Goal: Communication & Community: Answer question/provide support

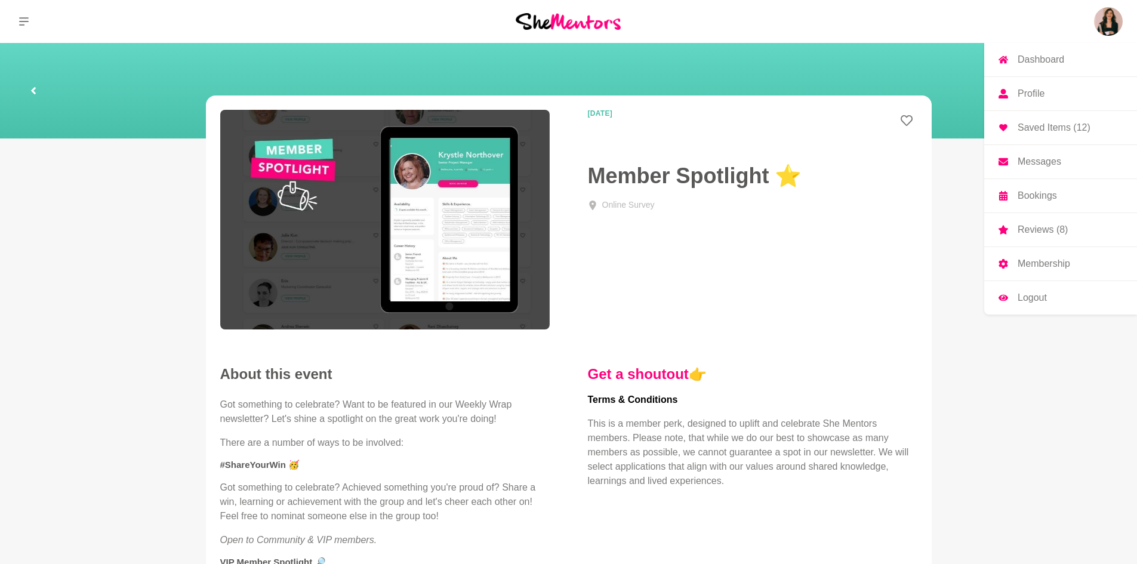
click at [1108, 23] on img at bounding box center [1108, 21] width 29 height 29
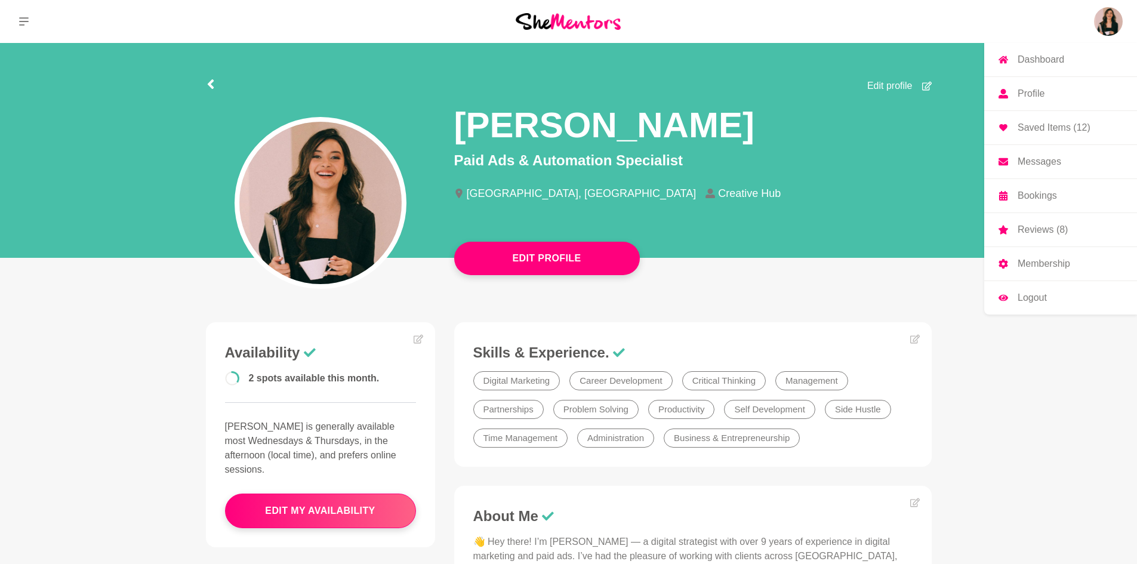
click at [1046, 98] on link "Profile" at bounding box center [1060, 93] width 153 height 33
click at [1051, 157] on p "Messages" at bounding box center [1039, 162] width 44 height 10
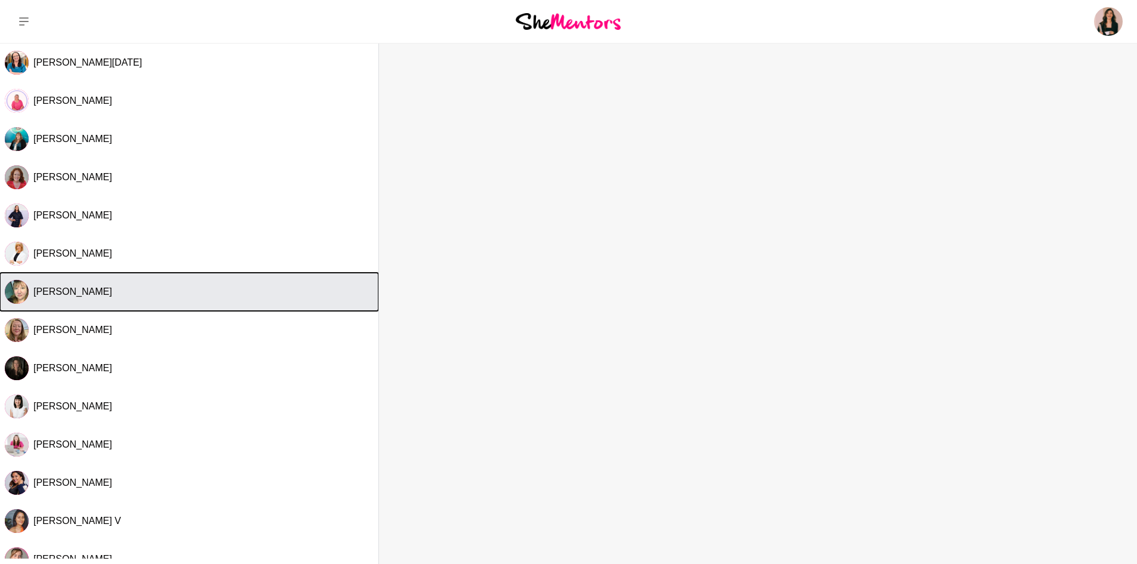
click at [107, 291] on div "[PERSON_NAME]" at bounding box center [203, 292] width 340 height 12
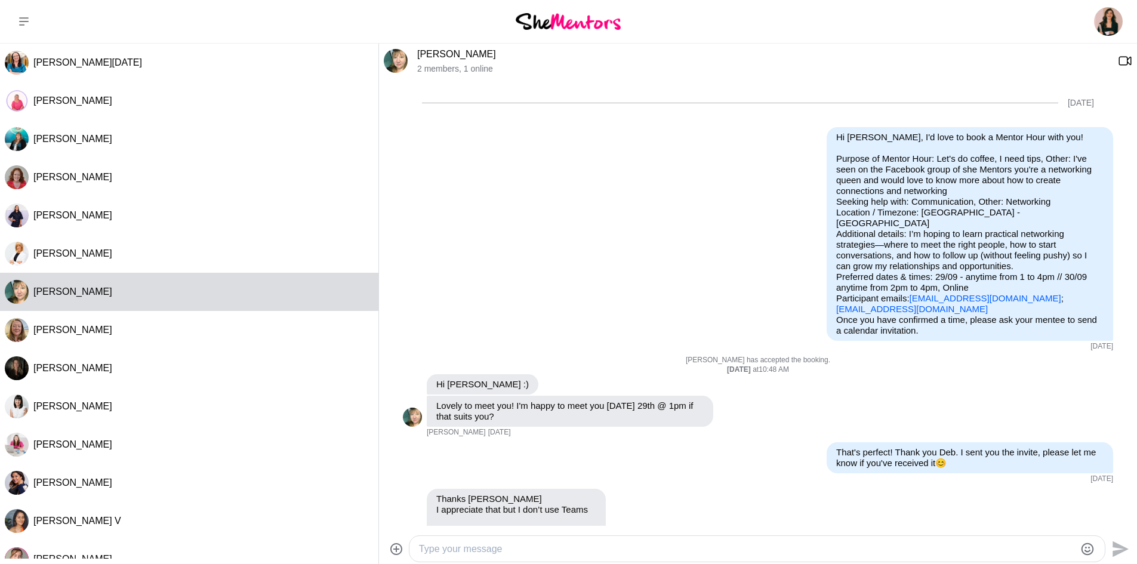
click at [470, 533] on div "Send" at bounding box center [758, 549] width 758 height 32
click at [475, 549] on textarea "Type your message" at bounding box center [747, 549] width 656 height 14
paste textarea "Lo Ipsum, D’s amet co Adipiscin (eli seddo eiusmo te incidid utl etdol ma ali E…"
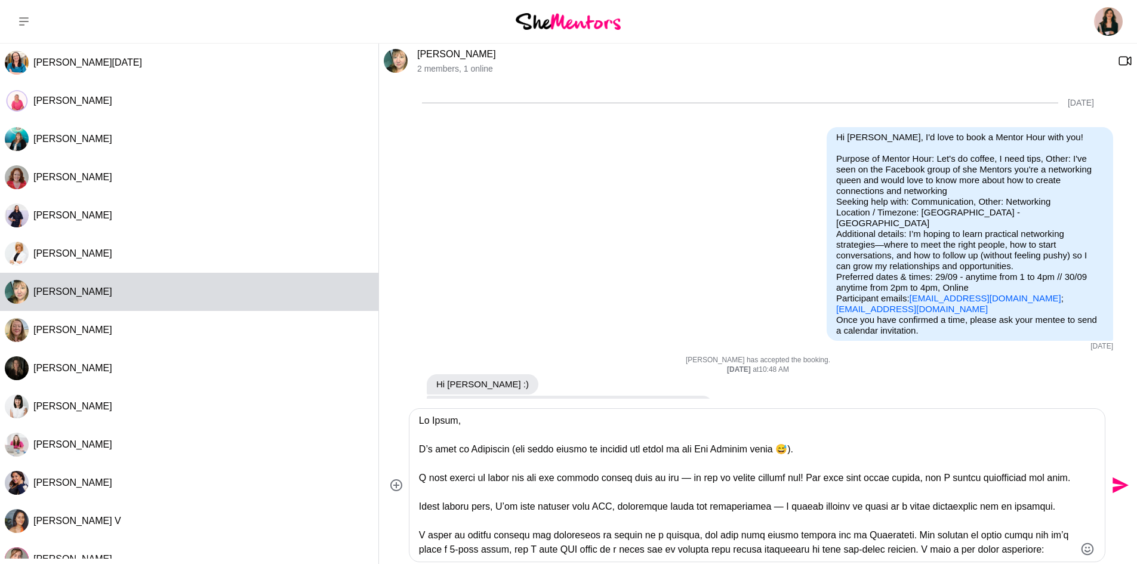
drag, startPoint x: 456, startPoint y: 422, endPoint x: 439, endPoint y: 421, distance: 17.3
click at [439, 421] on textarea "Type your message" at bounding box center [747, 484] width 656 height 143
click at [419, 448] on textarea "Type your message" at bounding box center [747, 484] width 656 height 143
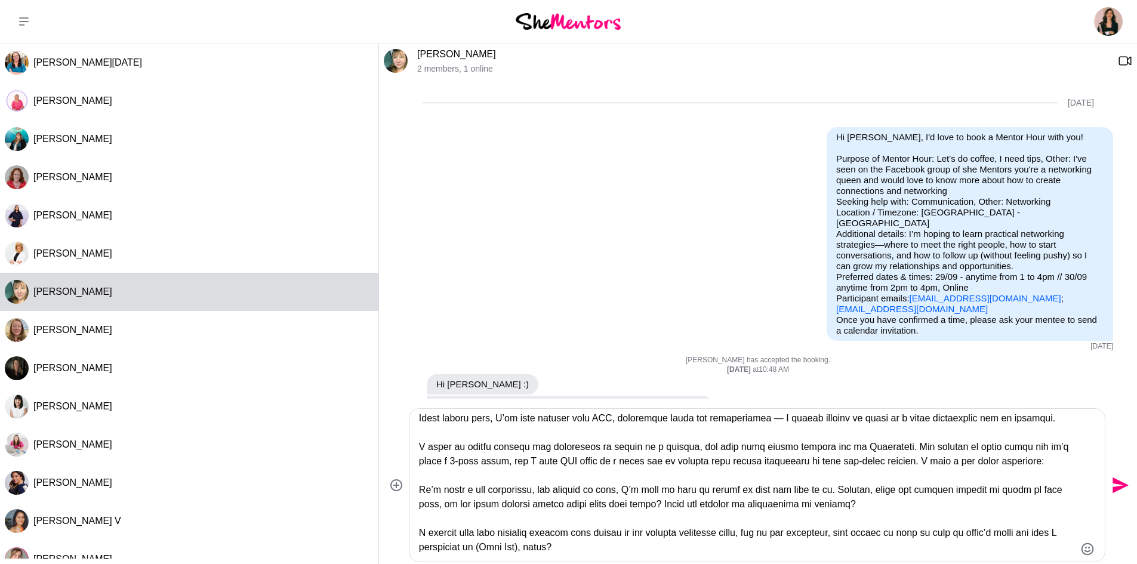
scroll to position [119, 0]
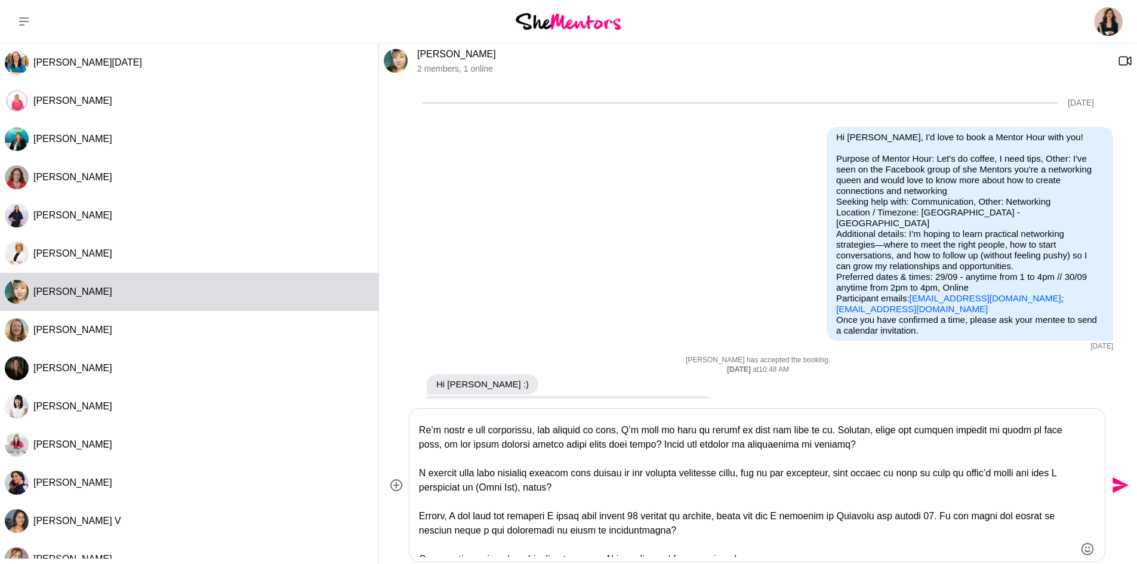
click at [419, 443] on textarea "Type your message" at bounding box center [747, 484] width 656 height 143
click at [419, 488] on textarea "Type your message" at bounding box center [747, 484] width 656 height 143
click at [419, 535] on textarea "Type your message" at bounding box center [747, 484] width 656 height 143
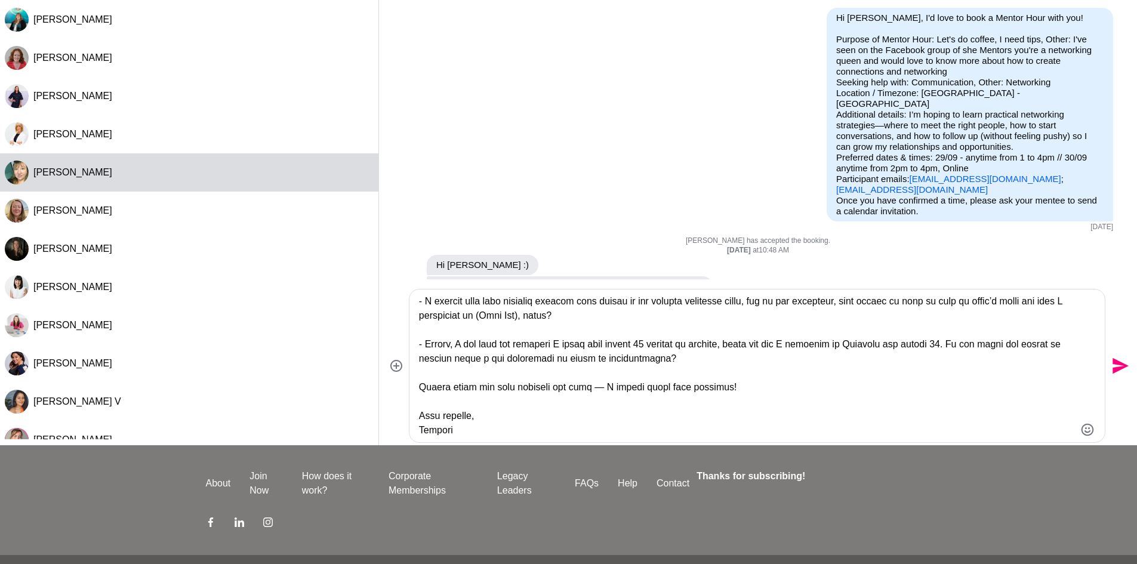
type textarea "Lo Ips, D’s amet co Adipiscin (eli seddo eiusmo te incidid utl etdol ma ali Eni…"
click at [1109, 365] on icon "Send" at bounding box center [1118, 365] width 19 height 19
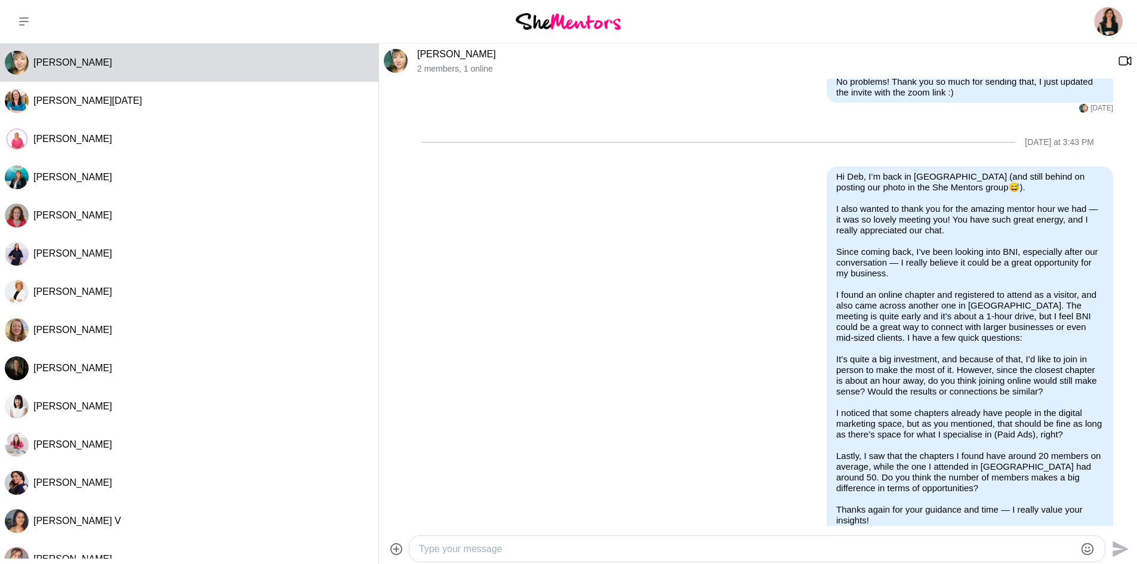
scroll to position [622, 0]
